Goal: Find contact information: Find contact information

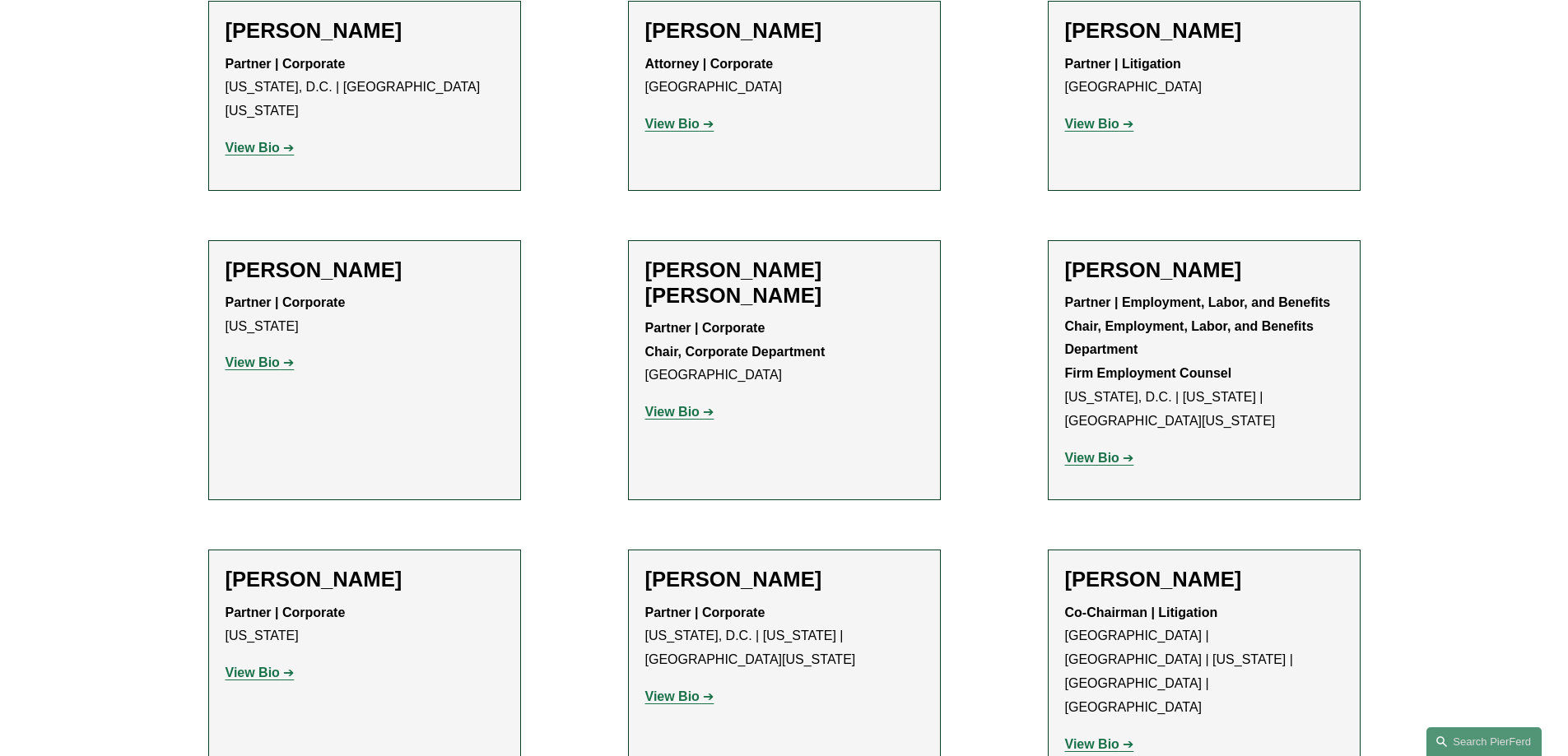
scroll to position [6205, 0]
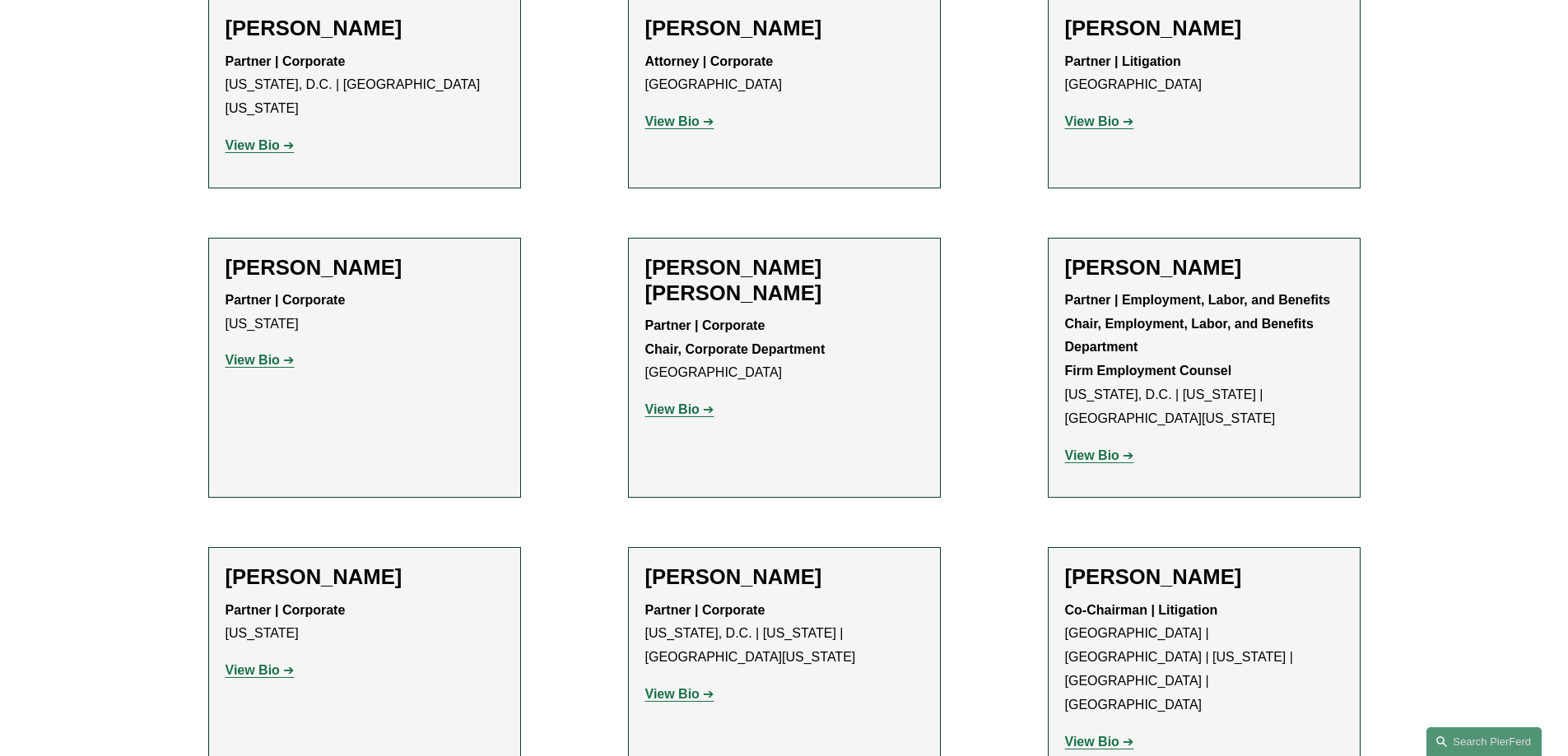
click at [681, 687] on strong "View Bio" at bounding box center [672, 693] width 54 height 14
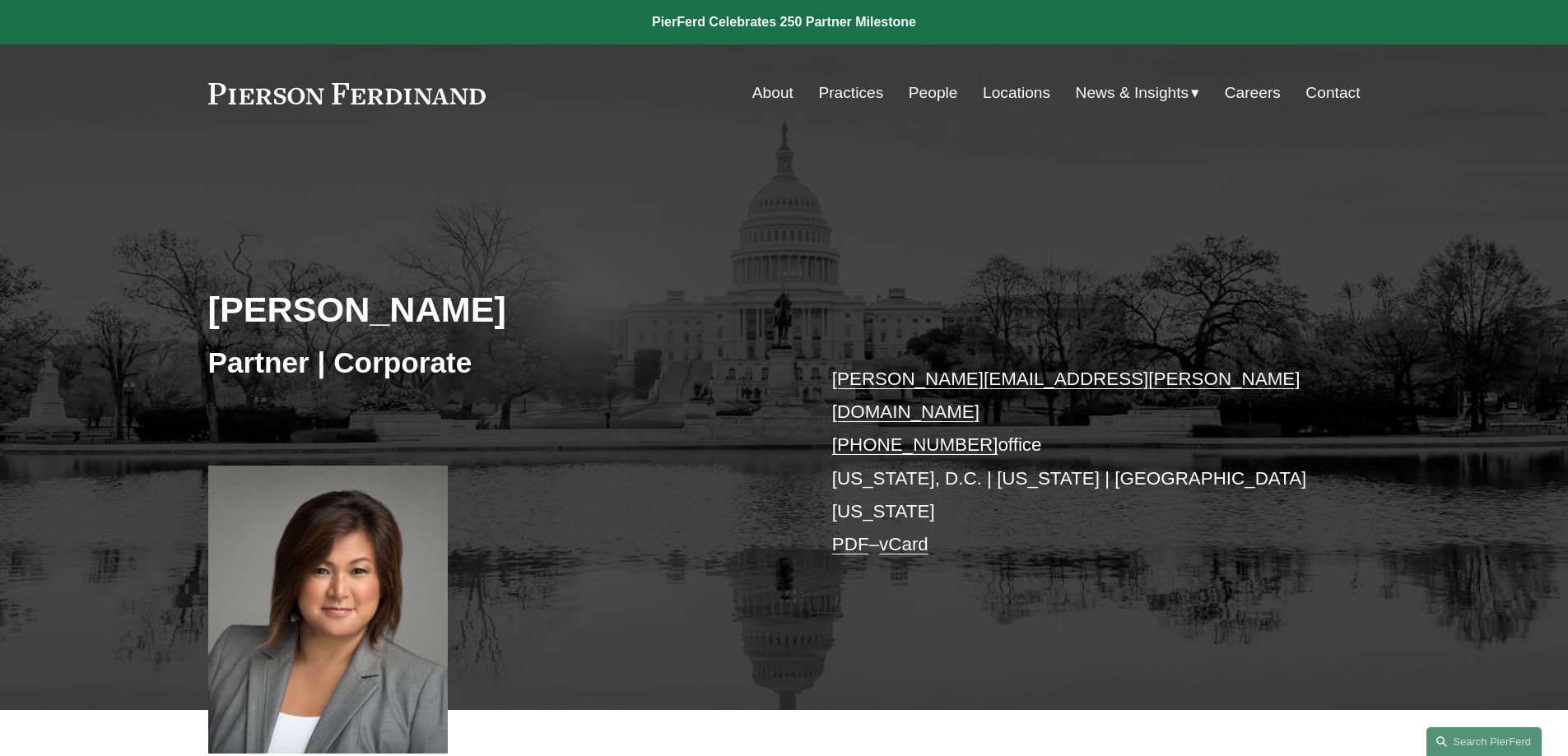
drag, startPoint x: 971, startPoint y: 412, endPoint x: 878, endPoint y: 418, distance: 93.2
click at [859, 408] on p "[PERSON_NAME][EMAIL_ADDRESS][PERSON_NAME][DOMAIN_NAME] [PHONE_NUMBER] office [U…" at bounding box center [1073, 462] width 480 height 199
copy link "202.921.2461"
